Goal: Find specific page/section: Find specific page/section

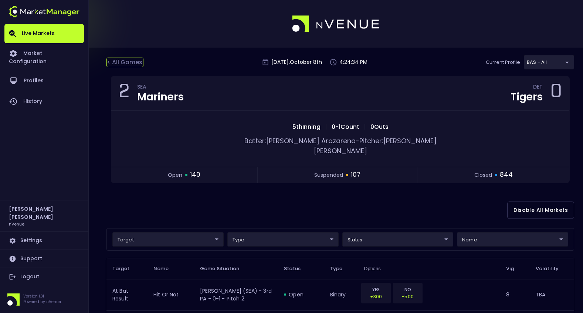
click at [124, 65] on div "< All Games" at bounding box center [124, 63] width 37 height 10
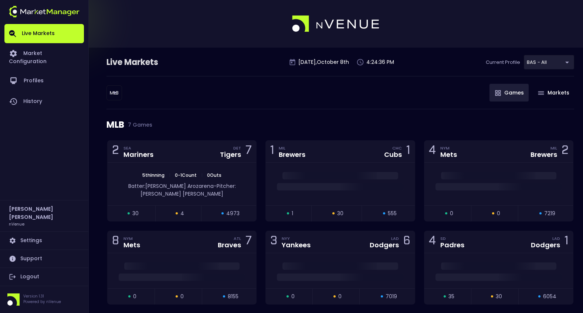
click at [313, 116] on div "MLB 7 Games" at bounding box center [340, 124] width 468 height 31
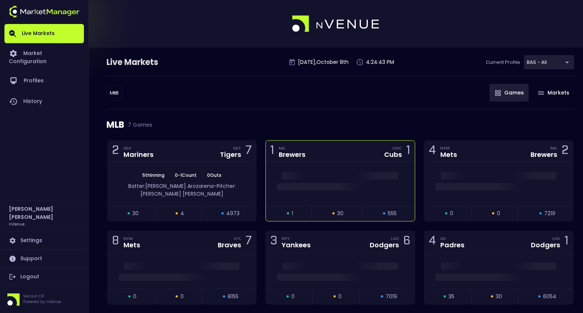
click at [337, 162] on div "1 MIL Brewers CHC Cubs 1" at bounding box center [340, 152] width 149 height 22
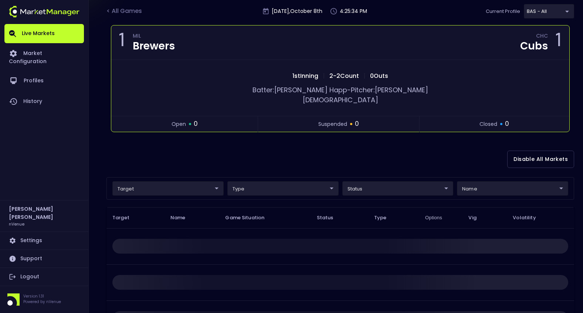
scroll to position [50, 0]
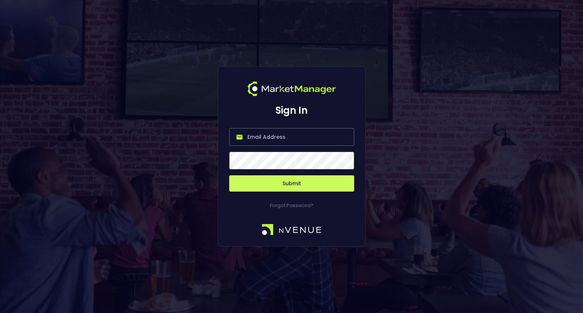
type input "[PERSON_NAME][EMAIL_ADDRESS][DOMAIN_NAME]"
click at [286, 183] on button "Submit" at bounding box center [291, 184] width 125 height 16
click at [292, 183] on button "Submit" at bounding box center [291, 184] width 125 height 16
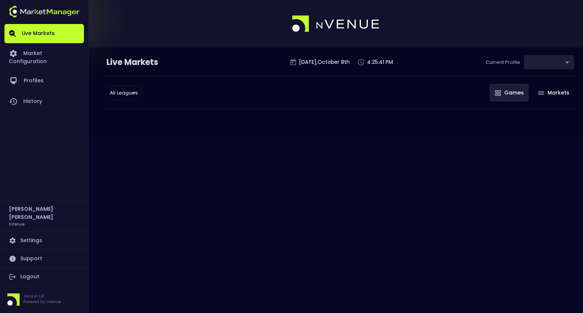
type input "0d810fa5-e353-4d9c-b11d-31f095cae871"
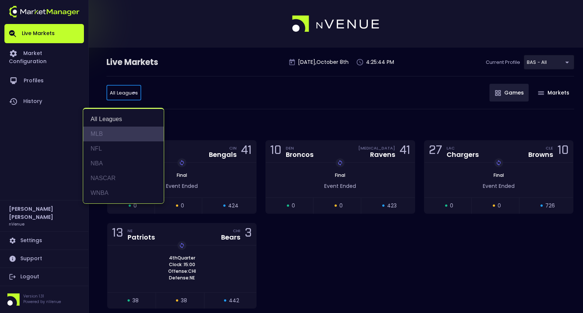
click at [126, 137] on li "MLB" at bounding box center [123, 134] width 81 height 15
type input "MLB"
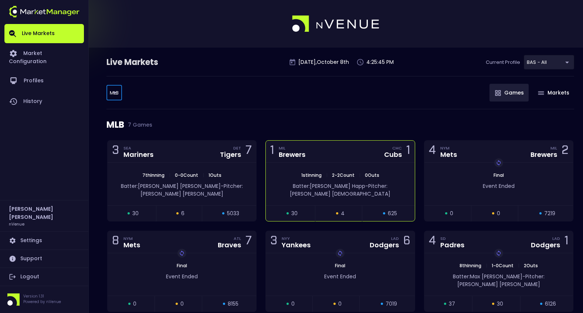
click at [335, 161] on div "1 MIL Brewers CHC Cubs 1" at bounding box center [340, 152] width 149 height 22
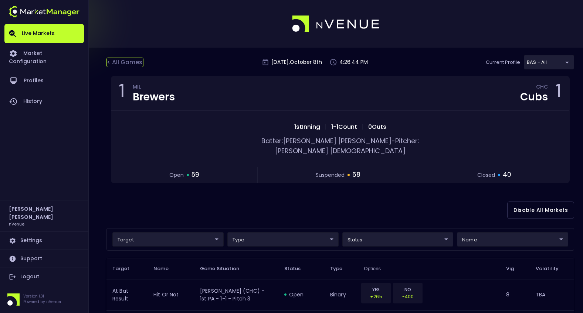
click at [112, 60] on div "< All Games" at bounding box center [124, 63] width 37 height 10
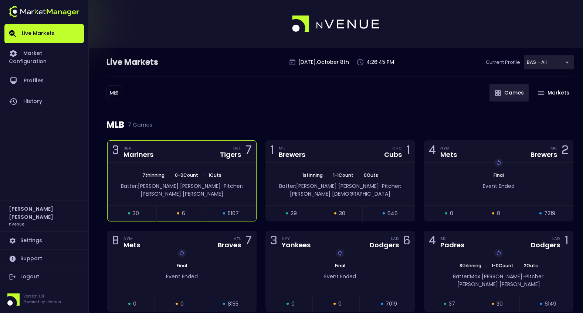
click at [182, 158] on div "3 SEA Mariners DET Tigers 7" at bounding box center [182, 152] width 149 height 22
